Goal: Information Seeking & Learning: Learn about a topic

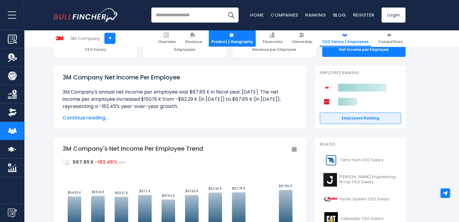
click at [256, 36] on link "Product / Geography" at bounding box center [232, 38] width 47 height 17
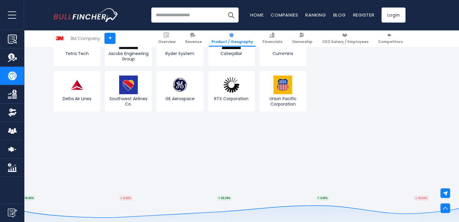
scroll to position [1439, 0]
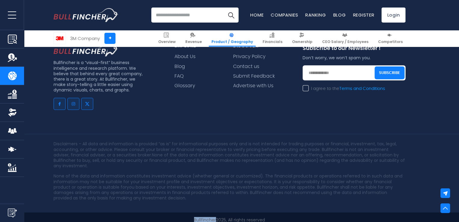
drag, startPoint x: 191, startPoint y: 213, endPoint x: 215, endPoint y: 215, distance: 23.8
click at [215, 217] on p "Bullfincher 2025, All rights reserved" at bounding box center [230, 219] width 352 height 5
copy link "Bullfincher"
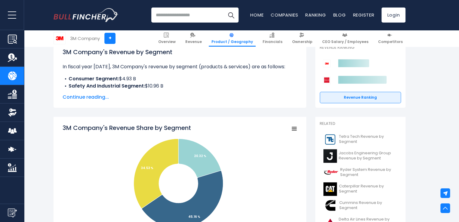
scroll to position [79, 0]
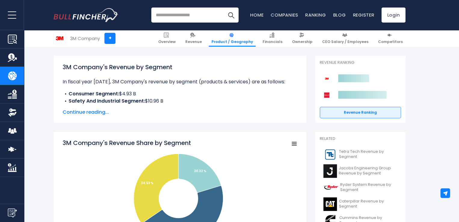
drag, startPoint x: 61, startPoint y: 141, endPoint x: 176, endPoint y: 148, distance: 115.2
click at [63, 141] on tspan "3M Company's Revenue Share by Segment" at bounding box center [127, 143] width 129 height 8
click at [64, 142] on tspan "3M Company's Revenue Share by Segment" at bounding box center [127, 143] width 129 height 8
drag, startPoint x: 64, startPoint y: 142, endPoint x: 121, endPoint y: 142, distance: 56.9
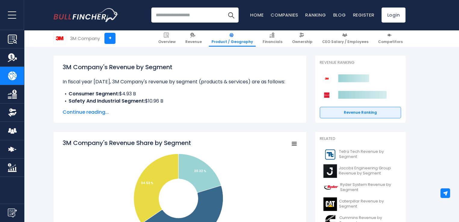
click at [121, 142] on tspan "3M Company's Revenue Share by Segment" at bounding box center [127, 143] width 129 height 8
drag, startPoint x: 64, startPoint y: 67, endPoint x: 178, endPoint y: 61, distance: 114.5
click at [178, 61] on div "3M Company's Revenue by Segment In fiscal year 2024, 3M Company's revenue by se…" at bounding box center [180, 89] width 253 height 67
copy h1 "3M Company's Revenue by Segment"
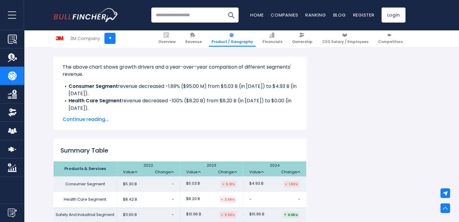
scroll to position [467, 0]
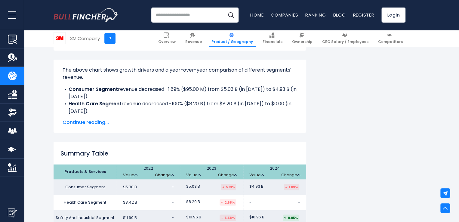
click at [88, 125] on span "Continue reading..." at bounding box center [180, 122] width 235 height 7
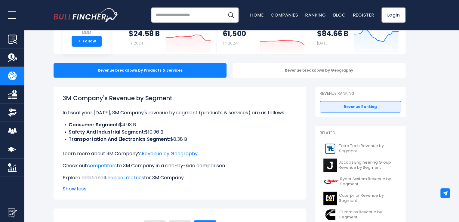
scroll to position [0, 0]
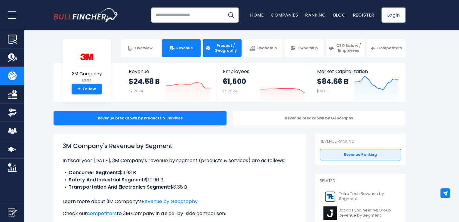
click at [176, 48] on link "Revenue" at bounding box center [181, 48] width 39 height 18
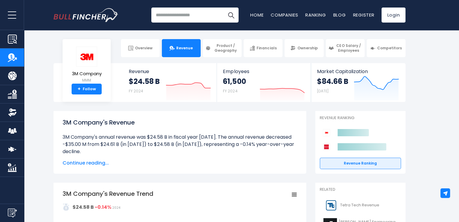
click at [459, 0] on html "Overview Revenue Product / Geography" at bounding box center [229, 111] width 459 height 222
click at [277, 48] on link "Financials" at bounding box center [263, 48] width 39 height 18
